Goal: Find specific page/section: Find specific page/section

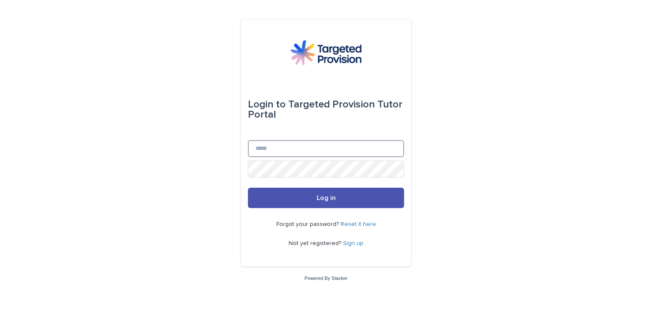
click at [277, 142] on input "Email" at bounding box center [326, 148] width 156 height 17
type input "**********"
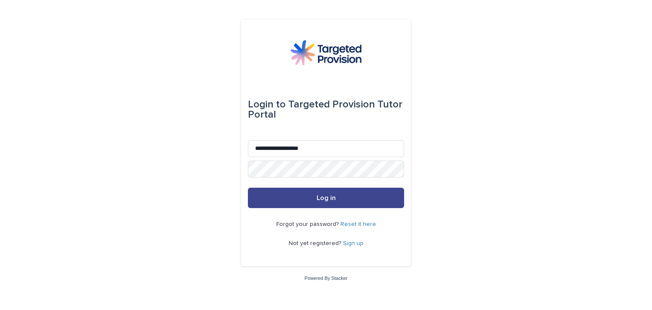
click at [320, 196] on span "Log in" at bounding box center [326, 197] width 19 height 7
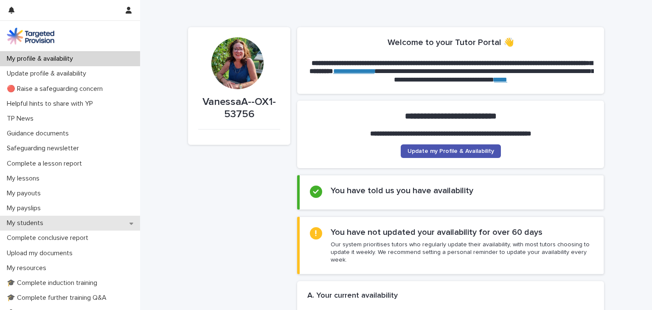
click at [49, 223] on p "My students" at bounding box center [26, 223] width 47 height 8
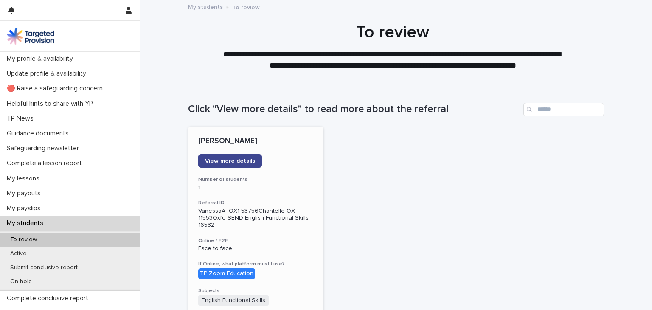
click at [231, 163] on span "View more details" at bounding box center [230, 161] width 50 height 6
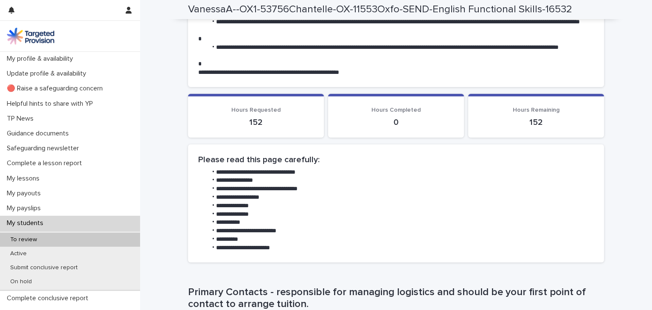
scroll to position [467, 0]
